Goal: Transaction & Acquisition: Purchase product/service

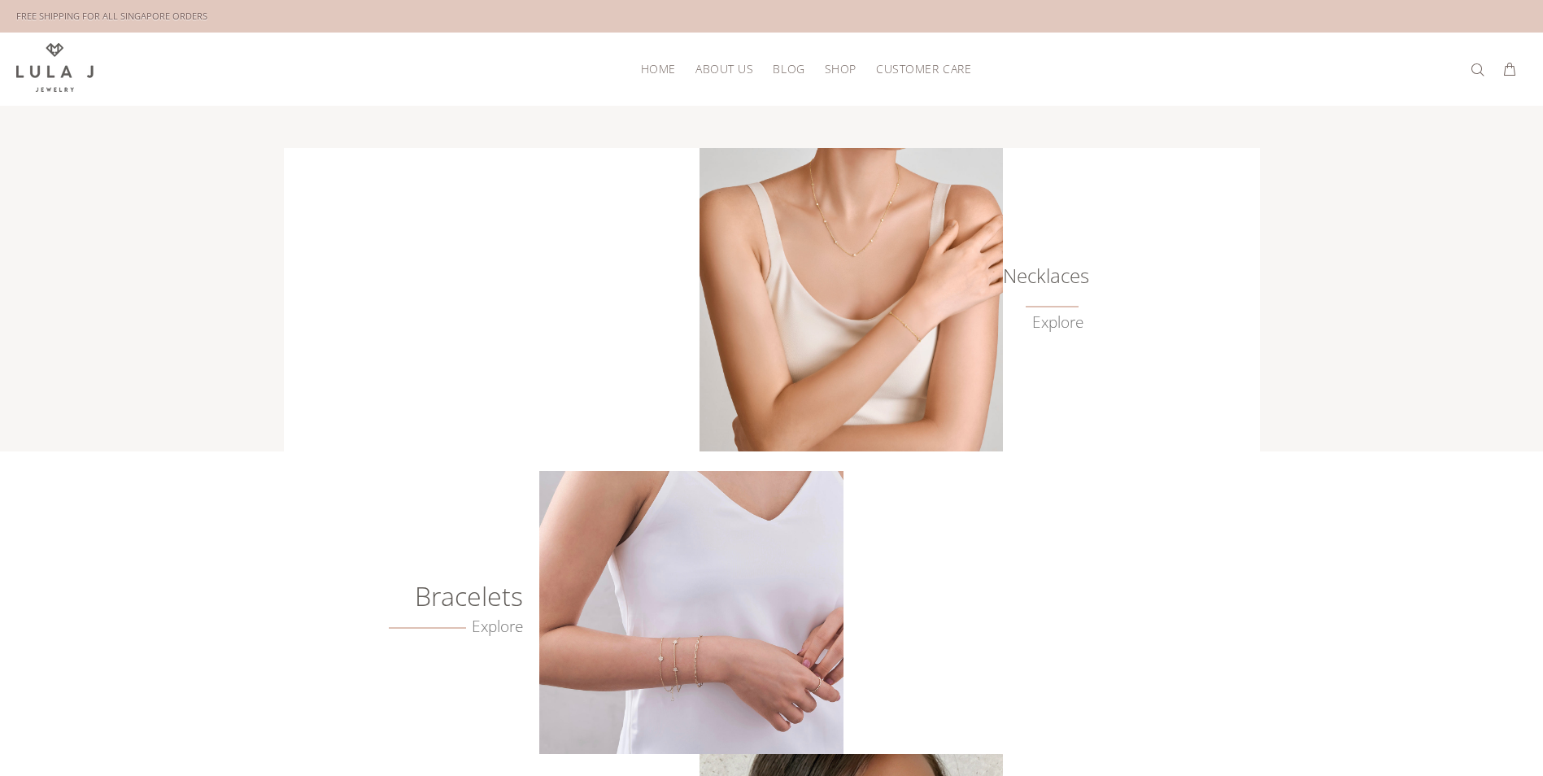
click at [848, 74] on span "Shop" at bounding box center [841, 69] width 32 height 12
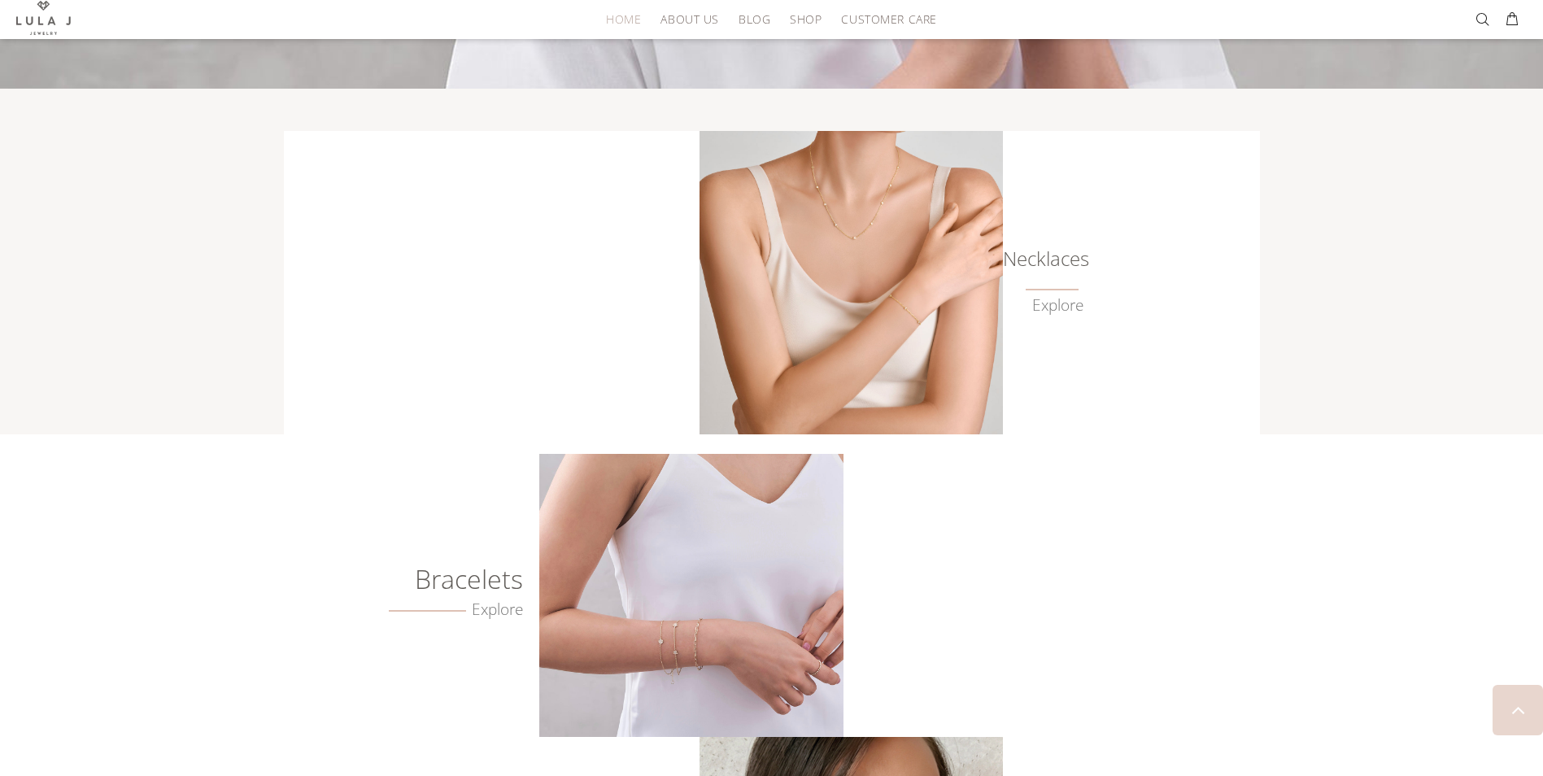
scroll to position [651, 0]
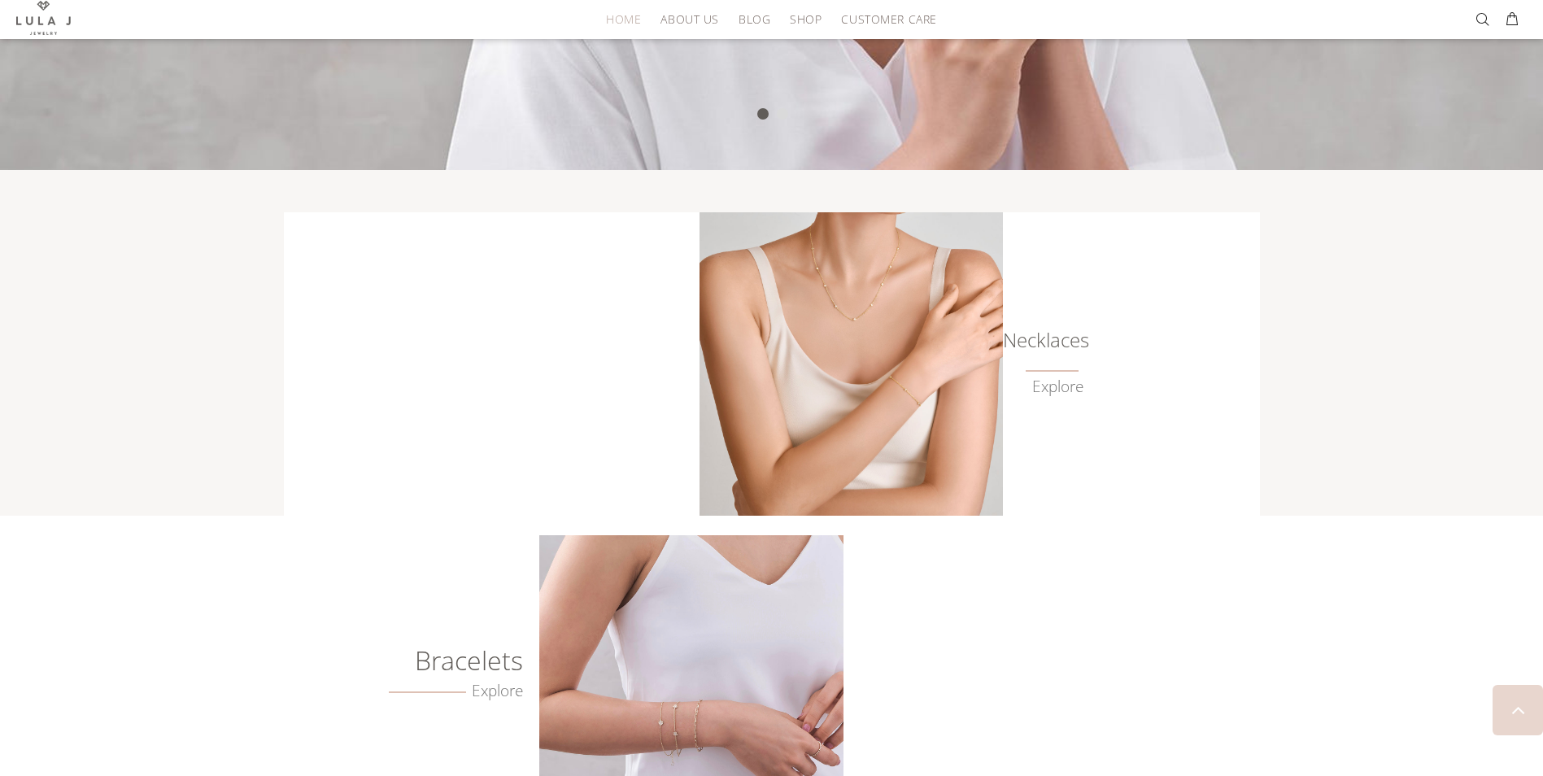
click at [856, 359] on img at bounding box center [851, 363] width 303 height 303
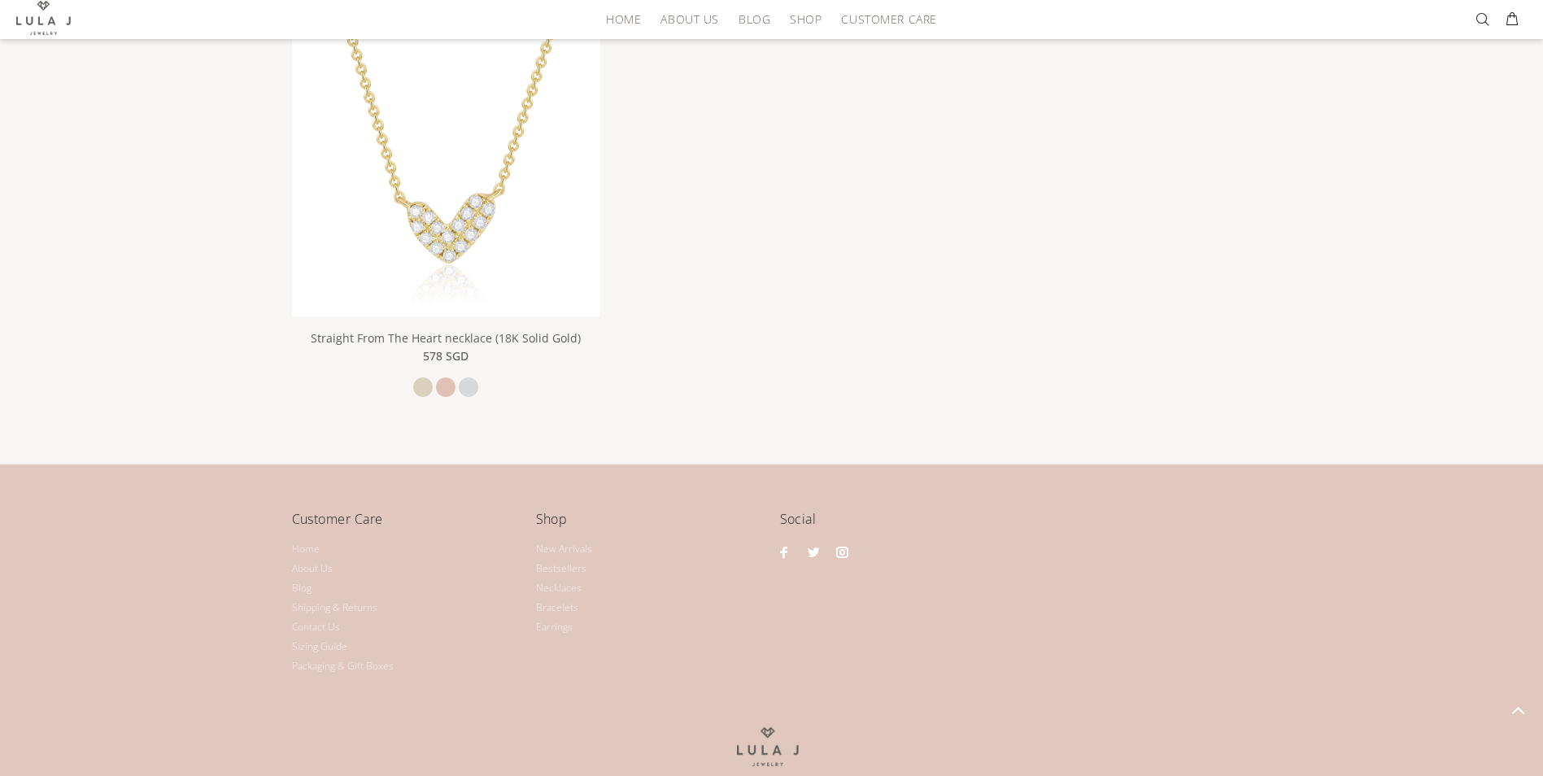
scroll to position [2727, 0]
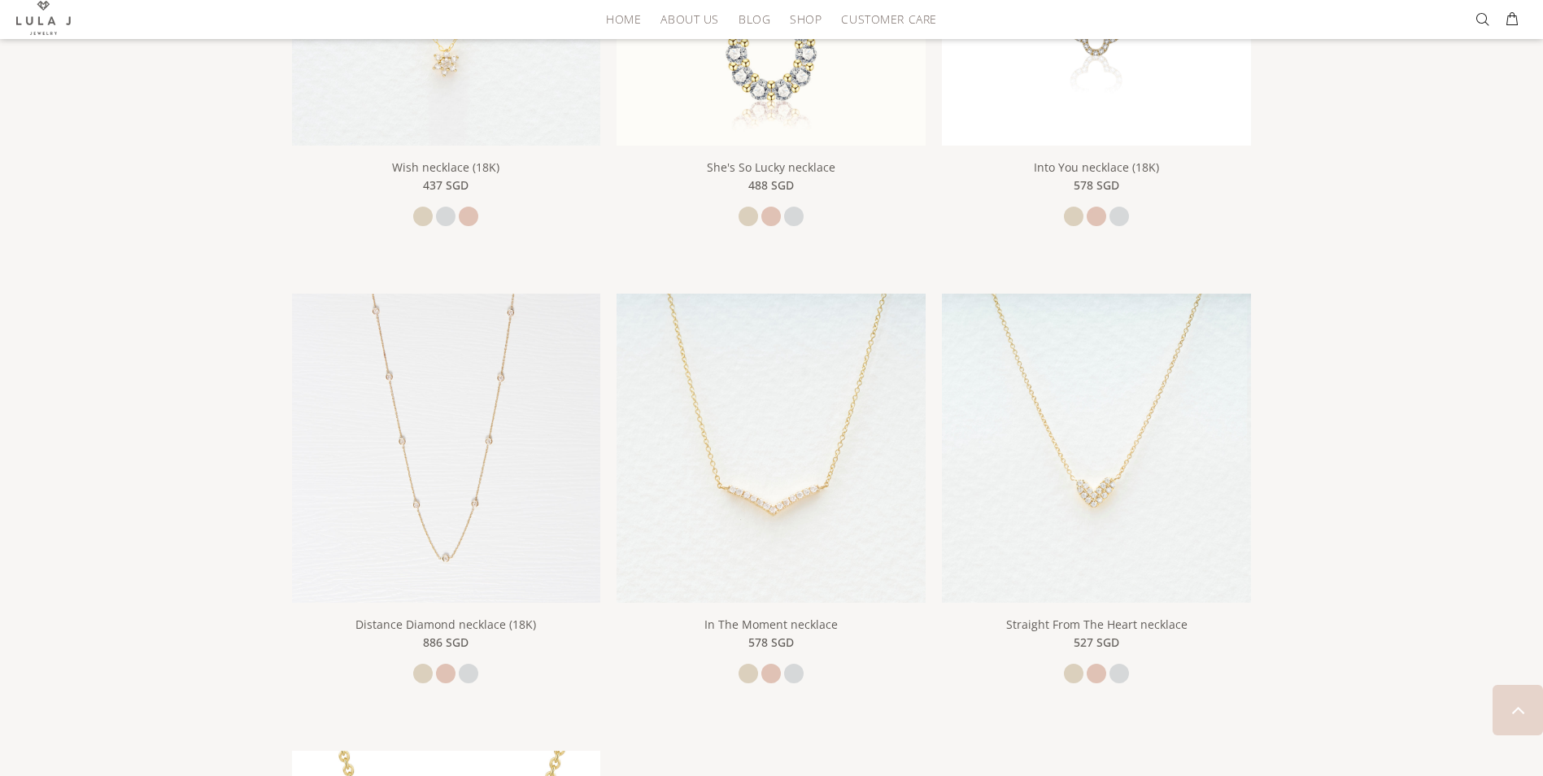
scroll to position [1925, 0]
